Goal: Navigation & Orientation: Find specific page/section

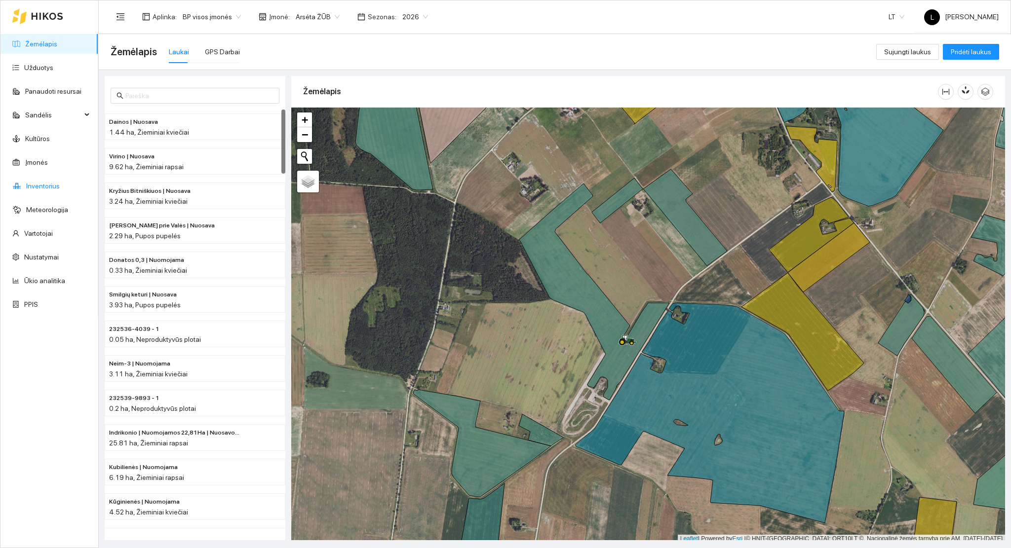
click at [42, 184] on link "Inventorius" at bounding box center [43, 186] width 34 height 8
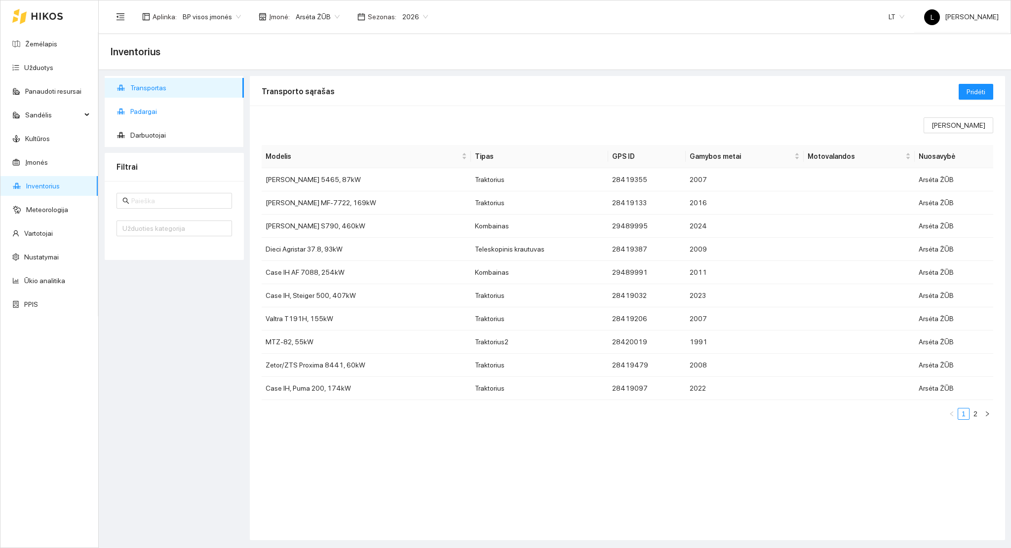
click at [148, 111] on span "Padargai" at bounding box center [183, 112] width 106 height 20
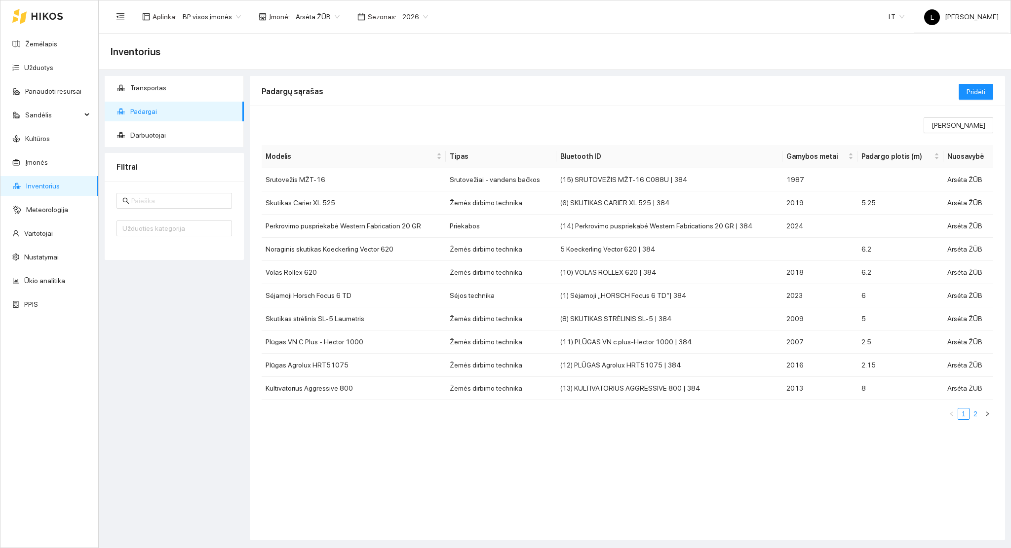
click at [978, 412] on link "2" at bounding box center [975, 414] width 11 height 11
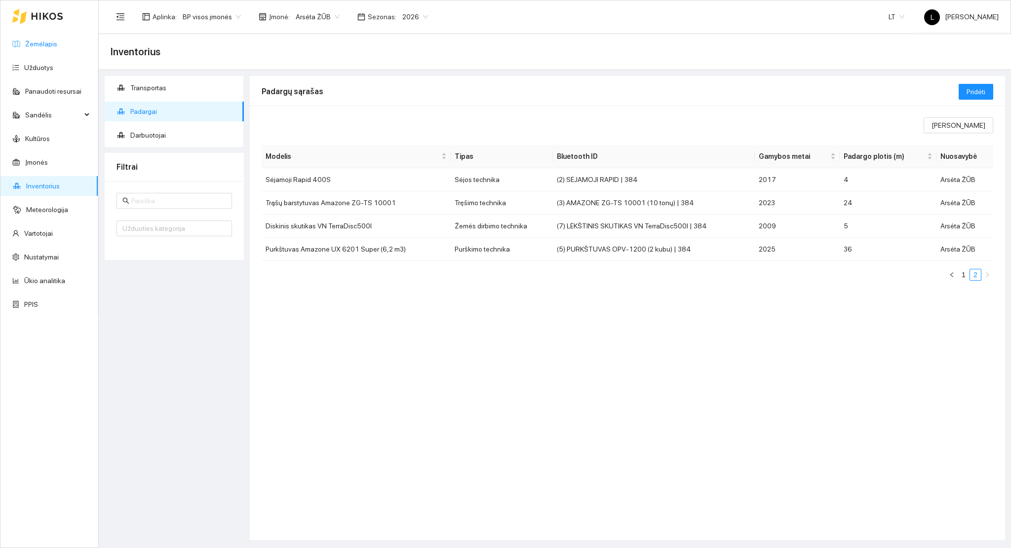
click at [57, 41] on link "Žemėlapis" at bounding box center [41, 44] width 32 height 8
